Goal: Information Seeking & Learning: Check status

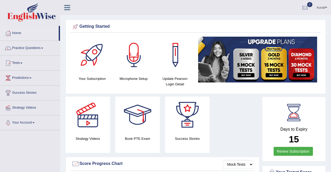
click at [20, 64] on link "Tests" at bounding box center [30, 62] width 60 height 13
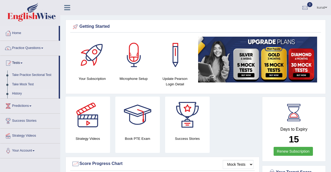
click at [20, 93] on link "History" at bounding box center [34, 93] width 49 height 9
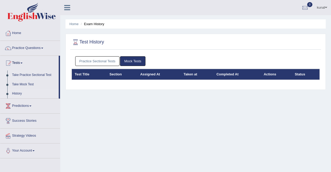
click at [35, 75] on link "Take Practice Sectional Test" at bounding box center [34, 74] width 49 height 9
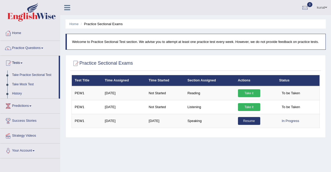
click at [181, 137] on div "Practice Sectional Exams × Have you watched our instructional video on how to t…" at bounding box center [195, 96] width 260 height 83
click at [17, 92] on link "History" at bounding box center [34, 93] width 49 height 9
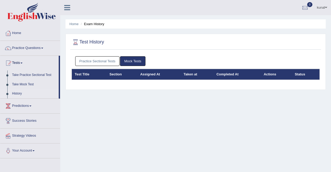
click at [138, 63] on link "Mock Tests" at bounding box center [132, 61] width 25 height 10
click at [114, 60] on link "Practice Sectional Tests" at bounding box center [97, 61] width 44 height 10
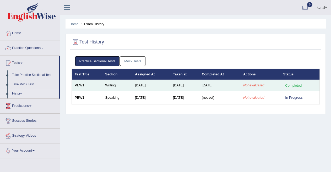
click at [272, 85] on td "Not evaluated" at bounding box center [260, 85] width 40 height 11
click at [296, 85] on div "Completed" at bounding box center [293, 85] width 20 height 5
click at [114, 86] on td "Writing" at bounding box center [117, 85] width 30 height 11
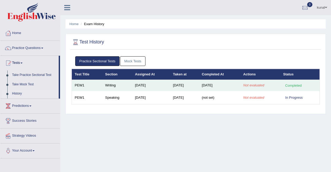
click at [114, 86] on td "Writing" at bounding box center [117, 85] width 30 height 11
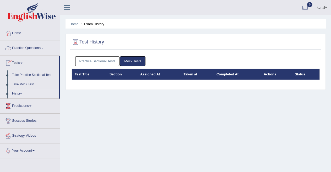
click at [21, 32] on link "Home" at bounding box center [30, 32] width 60 height 13
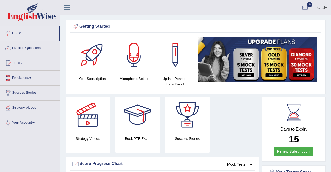
click at [323, 7] on link "kunal" at bounding box center [321, 7] width 18 height 14
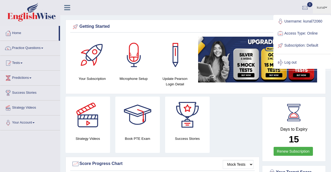
click at [163, 8] on ul "kunal Toggle navigation Username: kunal72060 Access Type: Online Subscription: …" at bounding box center [235, 7] width 189 height 15
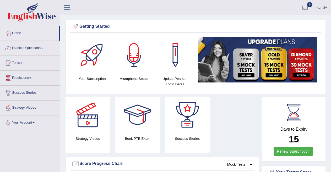
click at [128, 78] on h4 "Microphone Setup" at bounding box center [133, 78] width 36 height 5
click at [128, 68] on div at bounding box center [133, 55] width 37 height 37
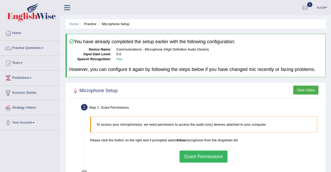
click at [220, 153] on button "Grant Permissions" at bounding box center [203, 156] width 48 height 12
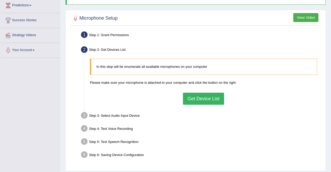
scroll to position [85, 0]
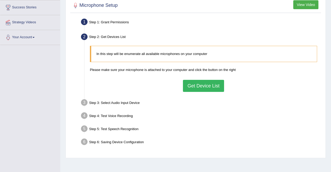
click at [216, 87] on button "Get Device List" at bounding box center [203, 86] width 41 height 12
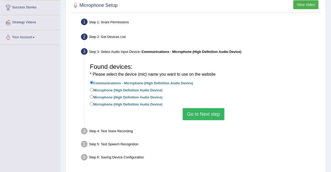
click at [203, 113] on button "Go to Next step" at bounding box center [203, 114] width 42 height 12
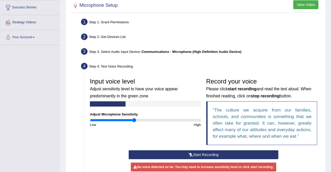
click at [189, 155] on icon at bounding box center [190, 155] width 5 height 4
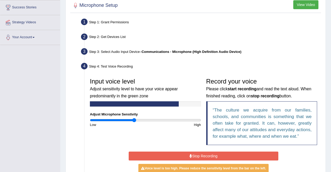
click at [189, 155] on icon at bounding box center [190, 156] width 3 height 4
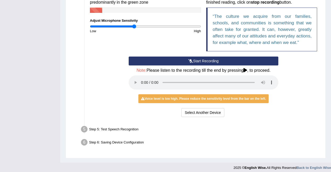
scroll to position [183, 0]
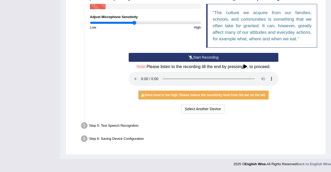
click at [110, 127] on div "Step 5: Test Speech Recognition" at bounding box center [201, 127] width 244 height 12
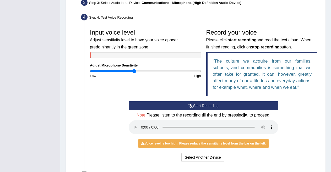
scroll to position [132, 0]
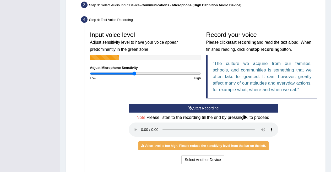
click at [195, 110] on button "Start Recording" at bounding box center [202, 108] width 149 height 9
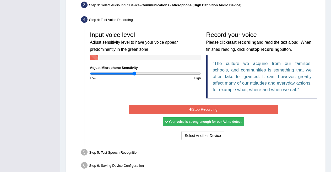
click at [195, 110] on button "Stop Recording" at bounding box center [202, 109] width 149 height 9
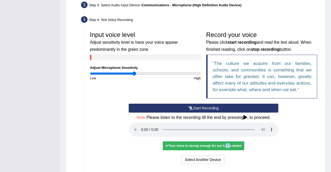
click at [236, 128] on div "Start Recording Stop Recording Note: Please listen to the recording till the en…" at bounding box center [203, 135] width 155 height 62
click at [247, 115] on icon at bounding box center [245, 117] width 4 height 4
click at [243, 118] on h4 "Note: Please listen to the recording till the end by pressing , to proceed." at bounding box center [202, 117] width 149 height 5
click at [246, 117] on icon at bounding box center [245, 117] width 4 height 4
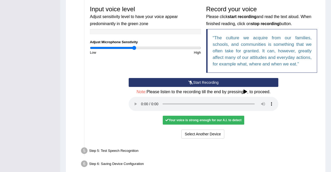
scroll to position [183, 0]
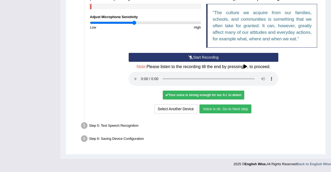
click at [117, 119] on ul "Step 1: Grant Permissions To access your microphone(s), we need permission to a…" at bounding box center [195, 32] width 248 height 225
click at [223, 109] on button "Voice is ok. Go to Next step" at bounding box center [225, 108] width 52 height 9
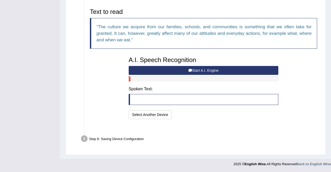
scroll to position [162, 0]
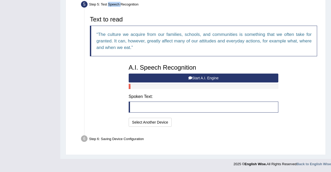
click at [199, 77] on button "Start A.I. Engine" at bounding box center [202, 78] width 149 height 9
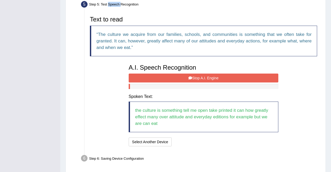
click at [199, 75] on button "Stop A.I. Engine" at bounding box center [202, 78] width 149 height 9
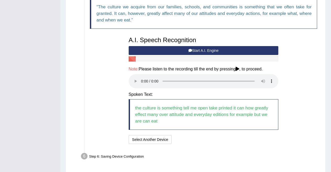
scroll to position [195, 0]
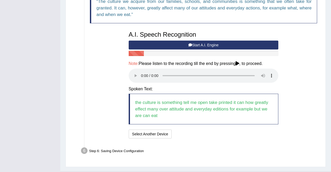
click at [208, 46] on button "Start A.I. Engine" at bounding box center [202, 45] width 149 height 9
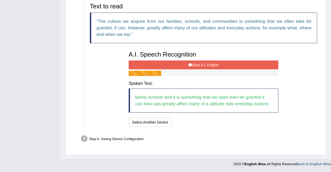
scroll to position [176, 0]
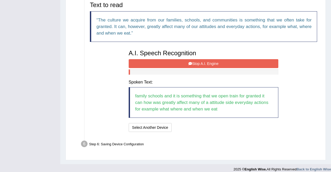
click at [233, 64] on button "Stop A.I. Engine" at bounding box center [202, 63] width 149 height 9
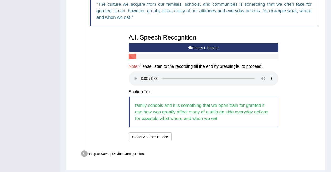
scroll to position [207, 0]
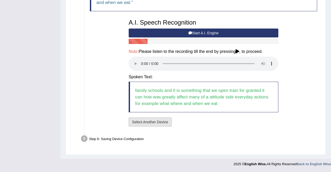
click at [166, 120] on button "Select Another Device" at bounding box center [149, 121] width 43 height 9
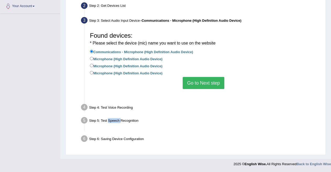
scroll to position [104, 0]
click at [166, 120] on li "Step 5: Test Speech Recognition Text to read The culture we acquire from our fa…" at bounding box center [200, 123] width 237 height 17
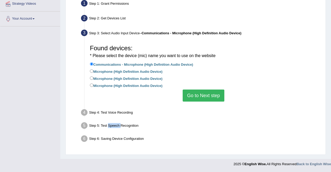
click at [201, 97] on button "Go to Next step" at bounding box center [203, 95] width 42 height 12
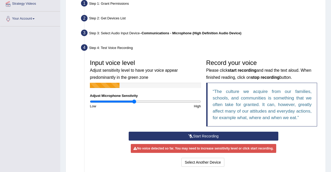
click at [236, 136] on button "Start Recording" at bounding box center [202, 136] width 149 height 9
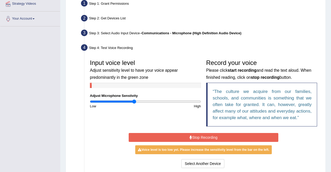
click at [236, 136] on button "Stop Recording" at bounding box center [202, 137] width 149 height 9
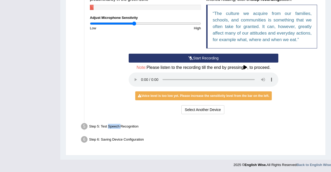
scroll to position [183, 0]
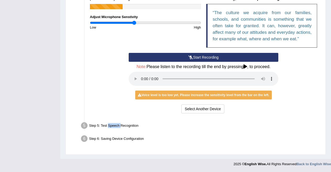
click at [177, 54] on button "Start Recording" at bounding box center [202, 57] width 149 height 9
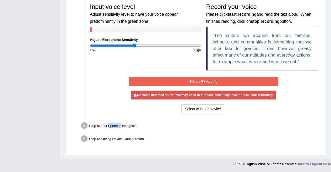
scroll to position [159, 0]
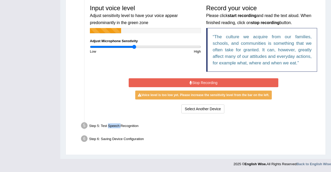
click at [191, 79] on button "Stop Recording" at bounding box center [202, 82] width 149 height 9
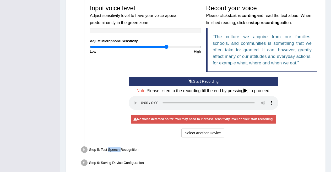
drag, startPoint x: 136, startPoint y: 47, endPoint x: 167, endPoint y: 49, distance: 30.4
type input "1.4"
click at [167, 49] on input "range" at bounding box center [145, 47] width 111 height 4
click at [167, 83] on button "Start Recording" at bounding box center [202, 81] width 149 height 9
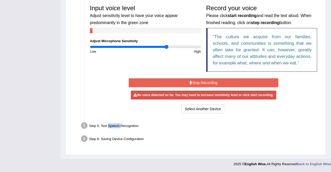
click at [167, 83] on button "Stop Recording" at bounding box center [202, 82] width 149 height 9
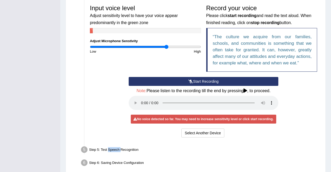
click at [167, 83] on button "Start Recording" at bounding box center [202, 81] width 149 height 9
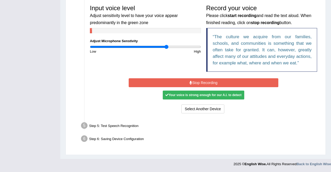
click at [170, 94] on div "Your voice is strong enough for our A.I. to detect" at bounding box center [203, 95] width 81 height 9
click at [180, 79] on button "Stop Recording" at bounding box center [202, 82] width 149 height 9
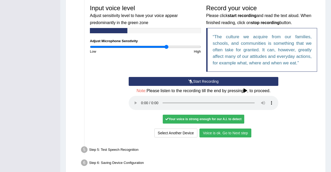
click at [232, 131] on button "Voice is ok. Go to Next step" at bounding box center [225, 132] width 52 height 9
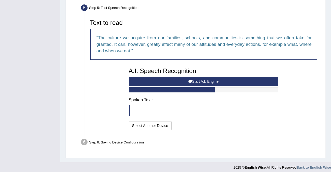
click at [200, 81] on button "Start A.I. Engine" at bounding box center [202, 81] width 149 height 9
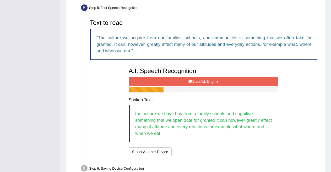
click at [200, 81] on button "Stop A.I. Engine" at bounding box center [202, 81] width 149 height 9
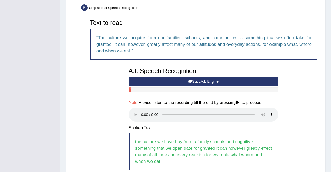
click at [200, 81] on button "Start A.I. Engine" at bounding box center [202, 81] width 149 height 9
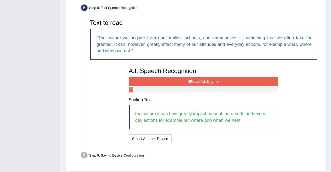
click at [200, 81] on button "Stop A.I. Engine" at bounding box center [202, 81] width 149 height 9
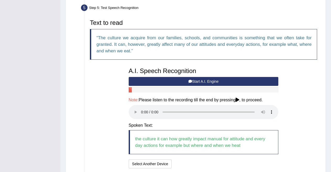
click at [293, 129] on div "Text to read The culture we acquire from our families, schools, and communities…" at bounding box center [203, 93] width 232 height 153
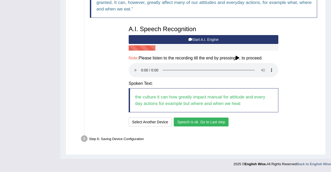
click at [212, 120] on button "Speech is ok. Go to Last step" at bounding box center [200, 121] width 55 height 9
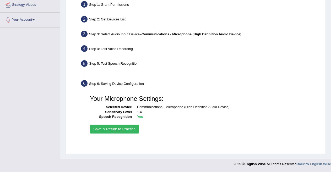
scroll to position [103, 0]
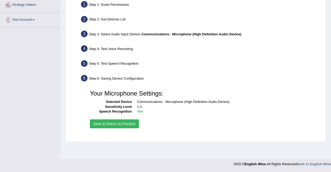
click at [132, 124] on button "Save & Return to Practice" at bounding box center [114, 123] width 49 height 9
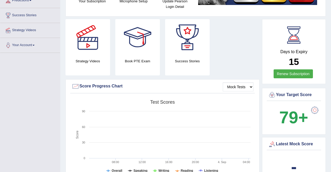
scroll to position [86, 0]
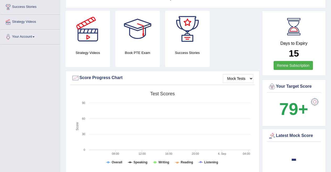
click at [303, 61] on link "Renew Subscription" at bounding box center [293, 65] width 40 height 9
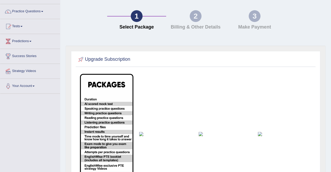
scroll to position [37, 0]
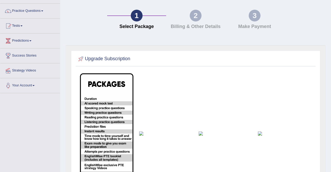
drag, startPoint x: 139, startPoint y: 62, endPoint x: 22, endPoint y: 25, distance: 123.0
click at [22, 25] on link "Tests" at bounding box center [30, 25] width 60 height 13
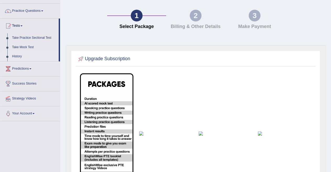
click at [20, 58] on link "History" at bounding box center [34, 56] width 49 height 9
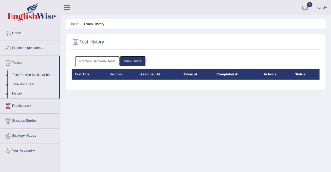
click at [23, 82] on link "Take Mock Test" at bounding box center [34, 84] width 49 height 9
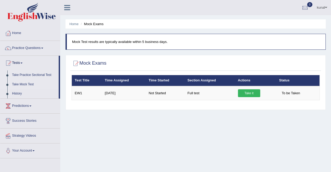
click at [31, 74] on link "Take Practice Sectional Test" at bounding box center [34, 74] width 49 height 9
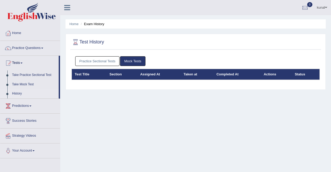
click at [111, 62] on link "Practice Sectional Tests" at bounding box center [97, 61] width 44 height 10
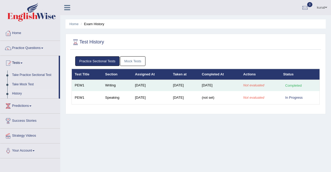
click at [249, 84] on em "Not evaluated" at bounding box center [253, 85] width 21 height 4
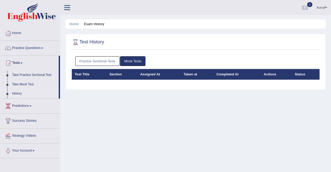
drag, startPoint x: 0, startPoint y: 0, endPoint x: 103, endPoint y: 63, distance: 120.6
click at [103, 63] on link "Practice Sectional Tests" at bounding box center [97, 61] width 44 height 10
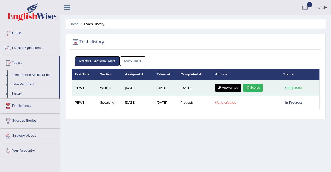
click at [258, 87] on link "Scores" at bounding box center [252, 88] width 19 height 8
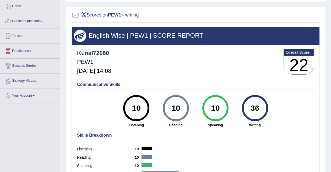
scroll to position [12, 0]
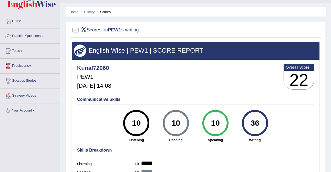
drag, startPoint x: 75, startPoint y: 27, endPoint x: 89, endPoint y: 14, distance: 18.9
click at [89, 14] on div "Home History Scores Scores on PEW1 » writing English Wise | PEW1 | SCORE REPORT…" at bounding box center [195, 119] width 270 height 262
click at [89, 14] on li "History" at bounding box center [86, 11] width 15 height 5
click at [89, 11] on link "History" at bounding box center [89, 12] width 10 height 4
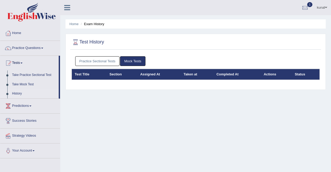
click at [99, 62] on link "Practice Sectional Tests" at bounding box center [97, 61] width 44 height 10
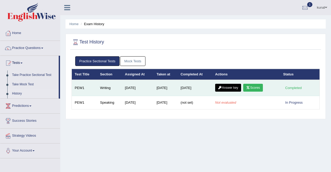
click at [226, 87] on link "Answer key" at bounding box center [228, 88] width 26 height 8
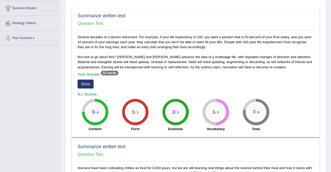
scroll to position [85, 0]
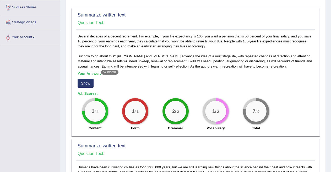
click at [83, 83] on button "Show" at bounding box center [85, 83] width 16 height 9
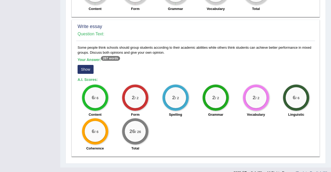
scroll to position [354, 0]
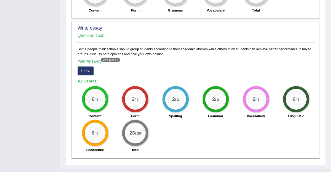
click at [86, 72] on button "Show" at bounding box center [85, 70] width 16 height 9
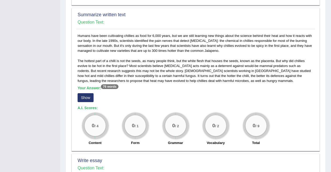
scroll to position [222, 0]
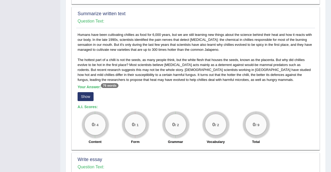
click at [90, 97] on button "Show" at bounding box center [85, 96] width 16 height 9
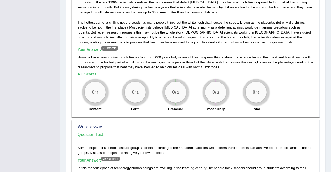
scroll to position [258, 0]
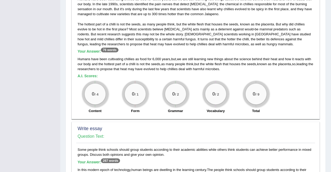
click at [114, 49] on sup "76 words" at bounding box center [109, 50] width 17 height 5
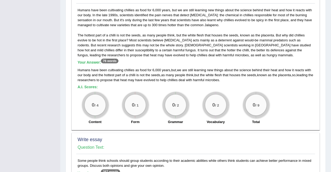
scroll to position [205, 0]
